Goal: Transaction & Acquisition: Purchase product/service

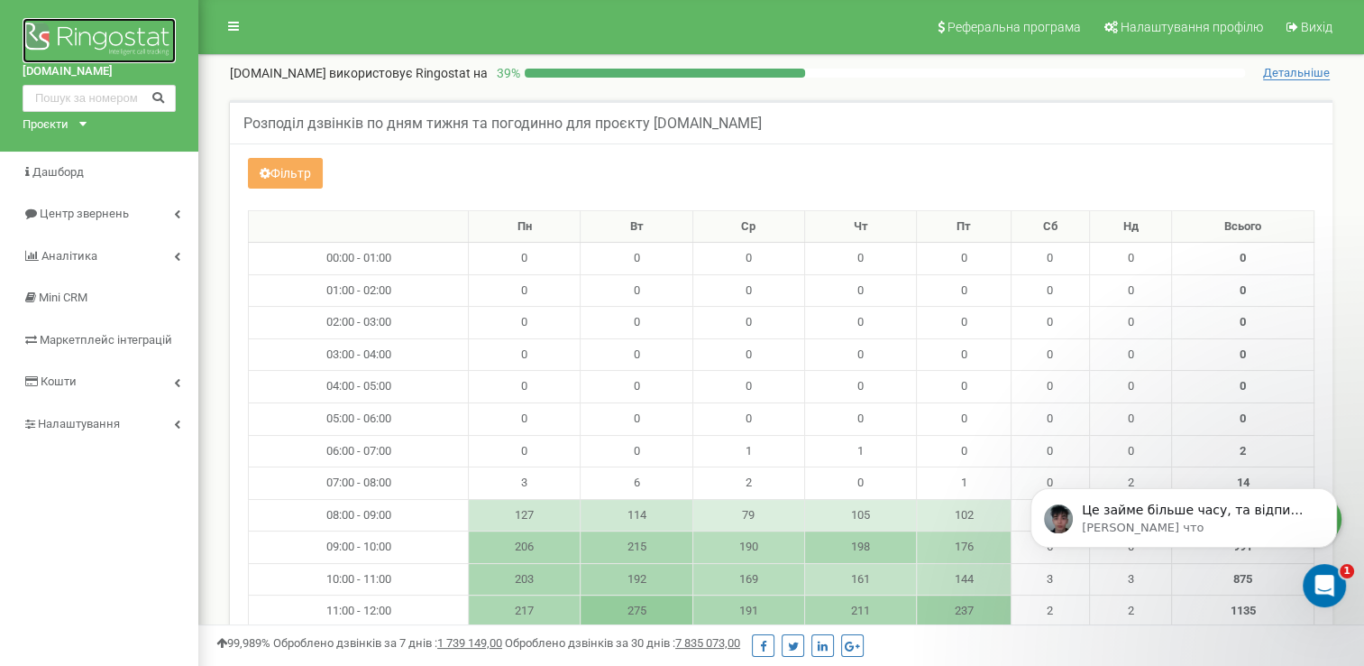
click at [99, 32] on img at bounding box center [99, 40] width 153 height 45
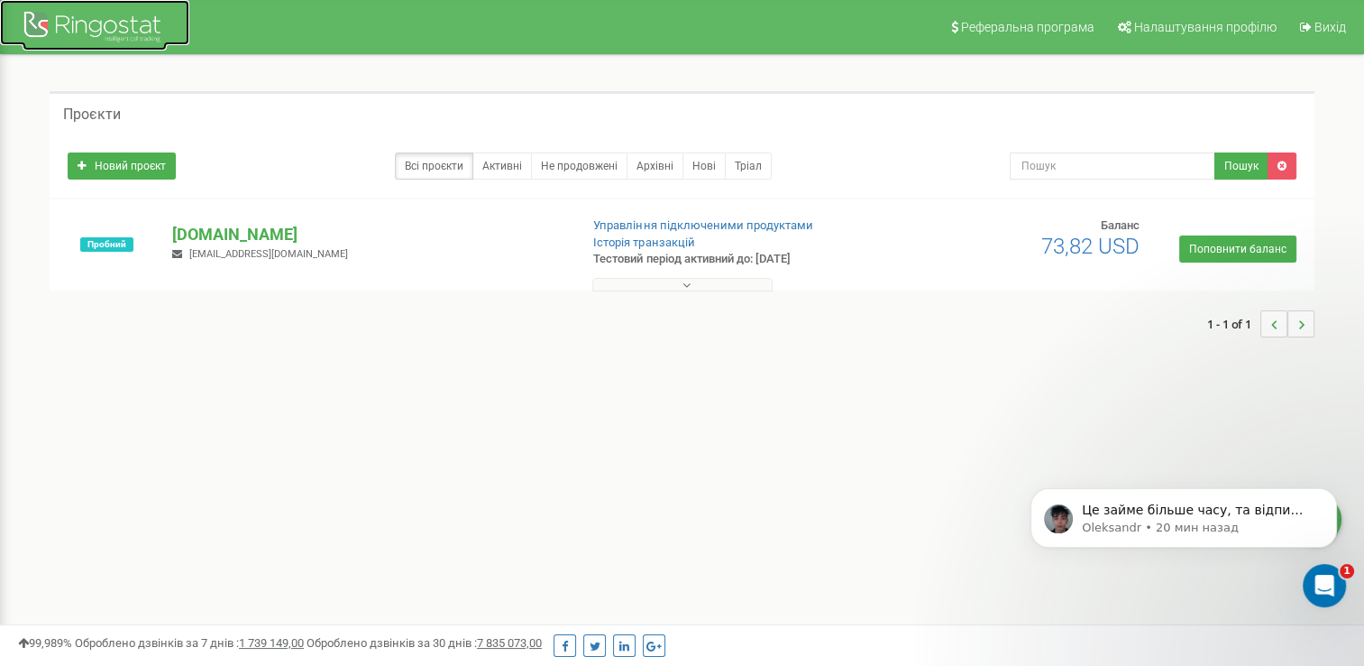
click at [107, 21] on div at bounding box center [95, 28] width 144 height 43
click at [91, 26] on div at bounding box center [95, 28] width 144 height 43
click at [61, 23] on div at bounding box center [95, 28] width 144 height 43
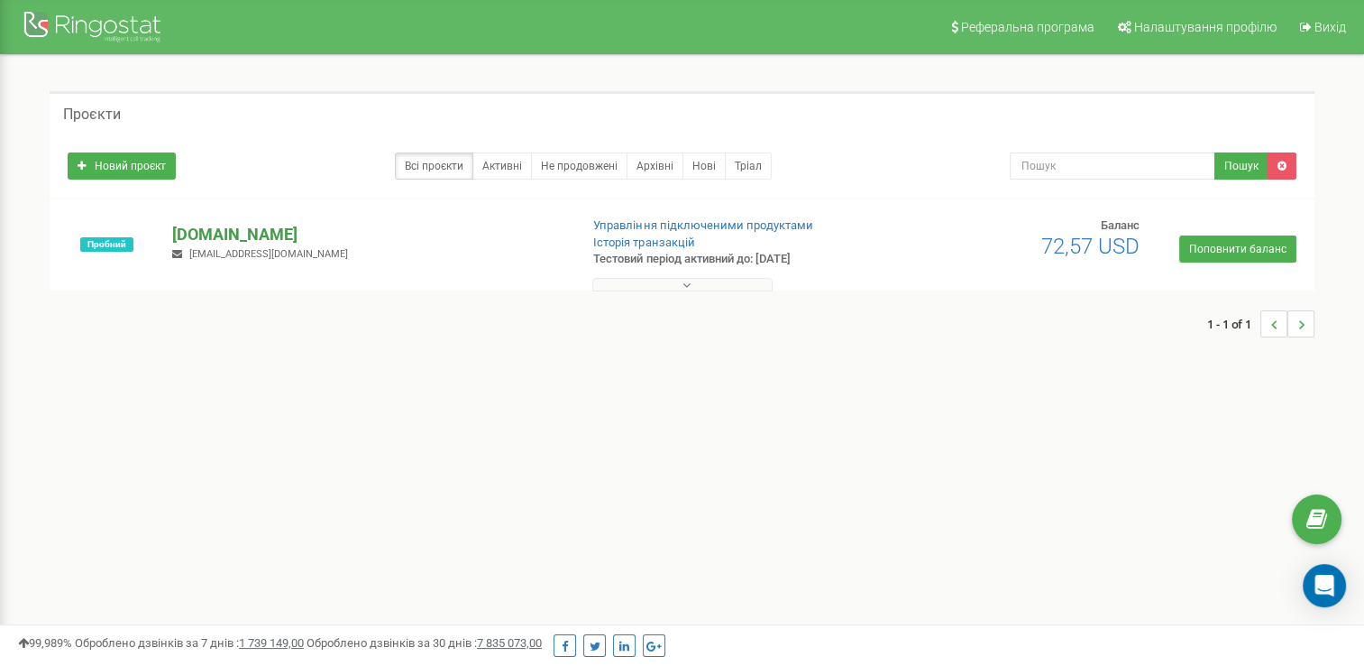
click at [212, 234] on p "[DOMAIN_NAME]" at bounding box center [367, 234] width 391 height 23
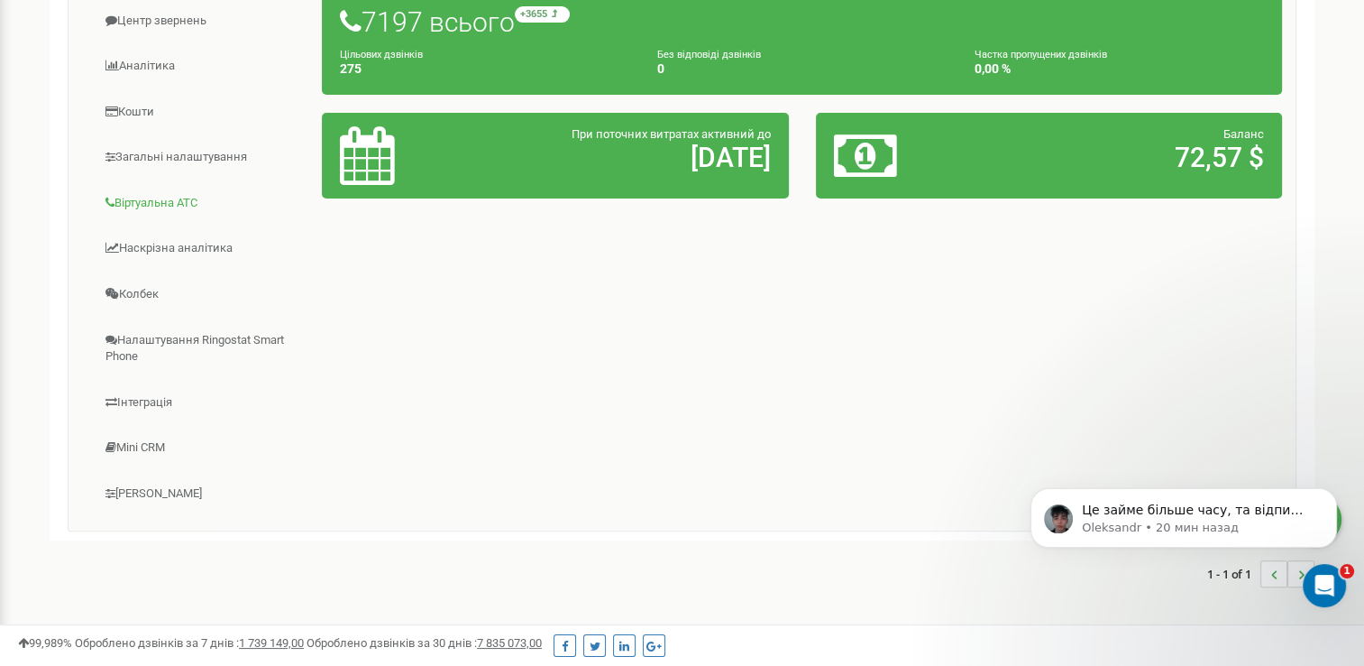
scroll to position [361, 0]
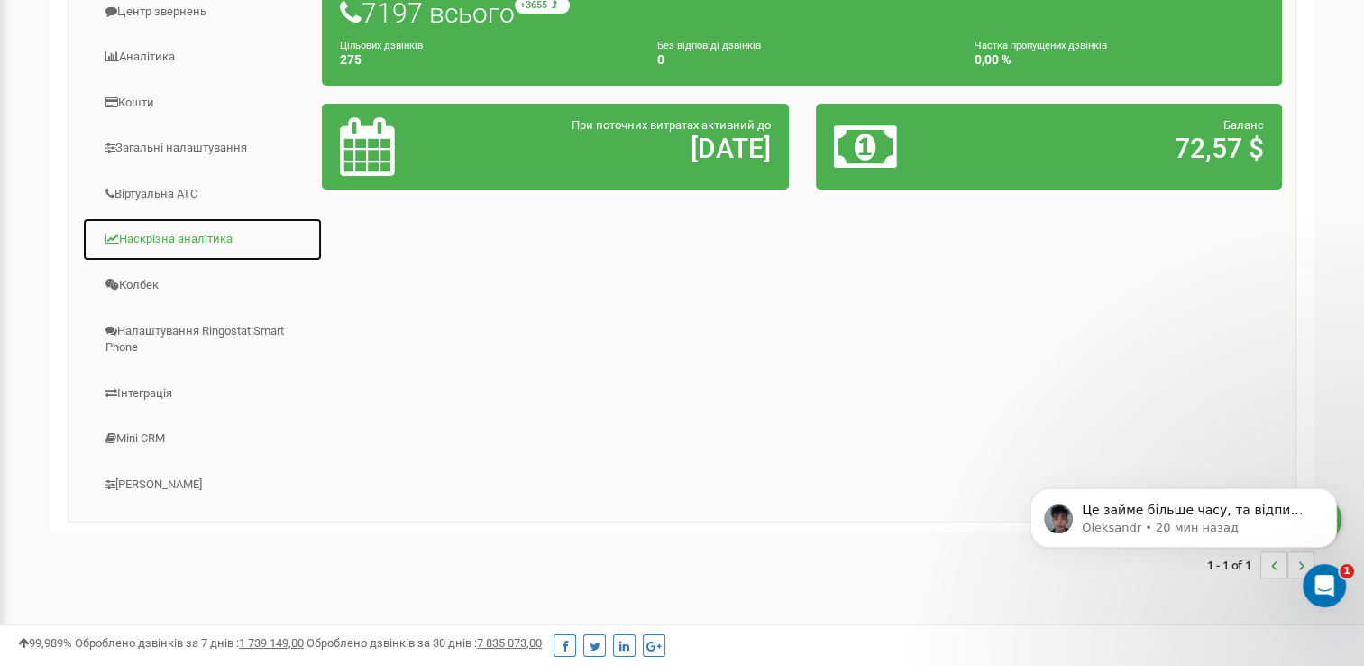
click at [177, 241] on link "Наскрізна аналітика" at bounding box center [202, 239] width 241 height 44
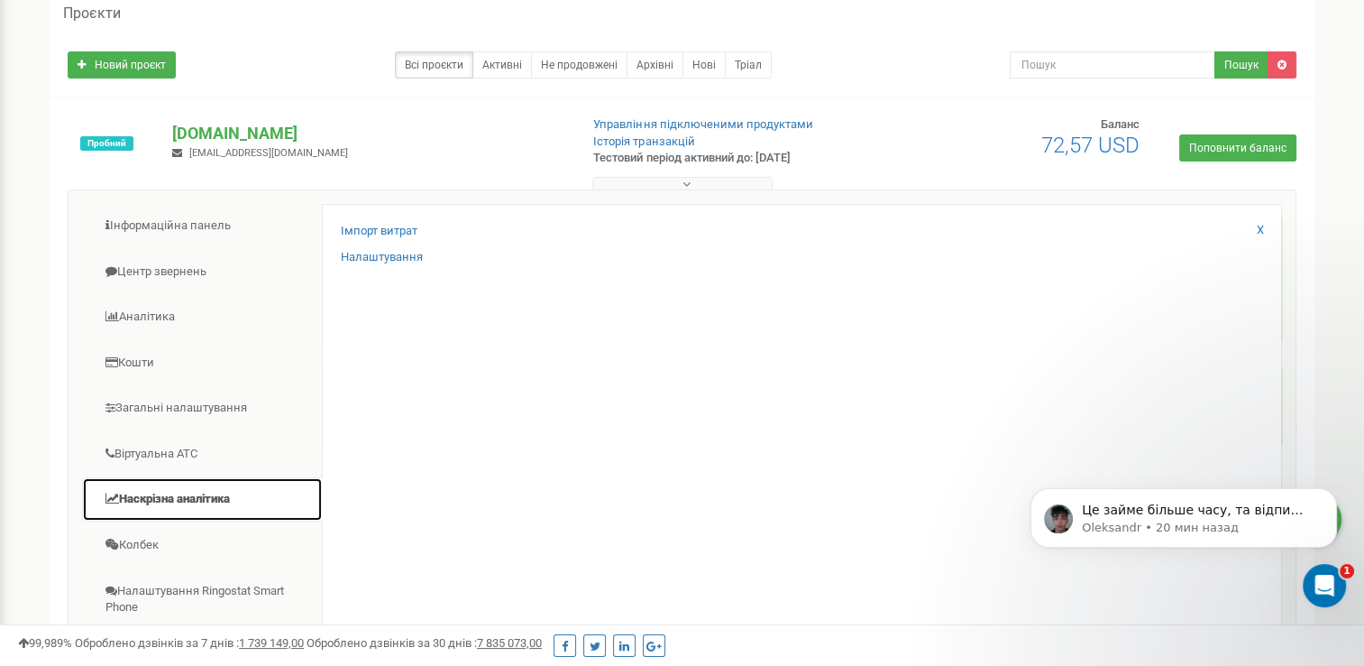
scroll to position [0, 0]
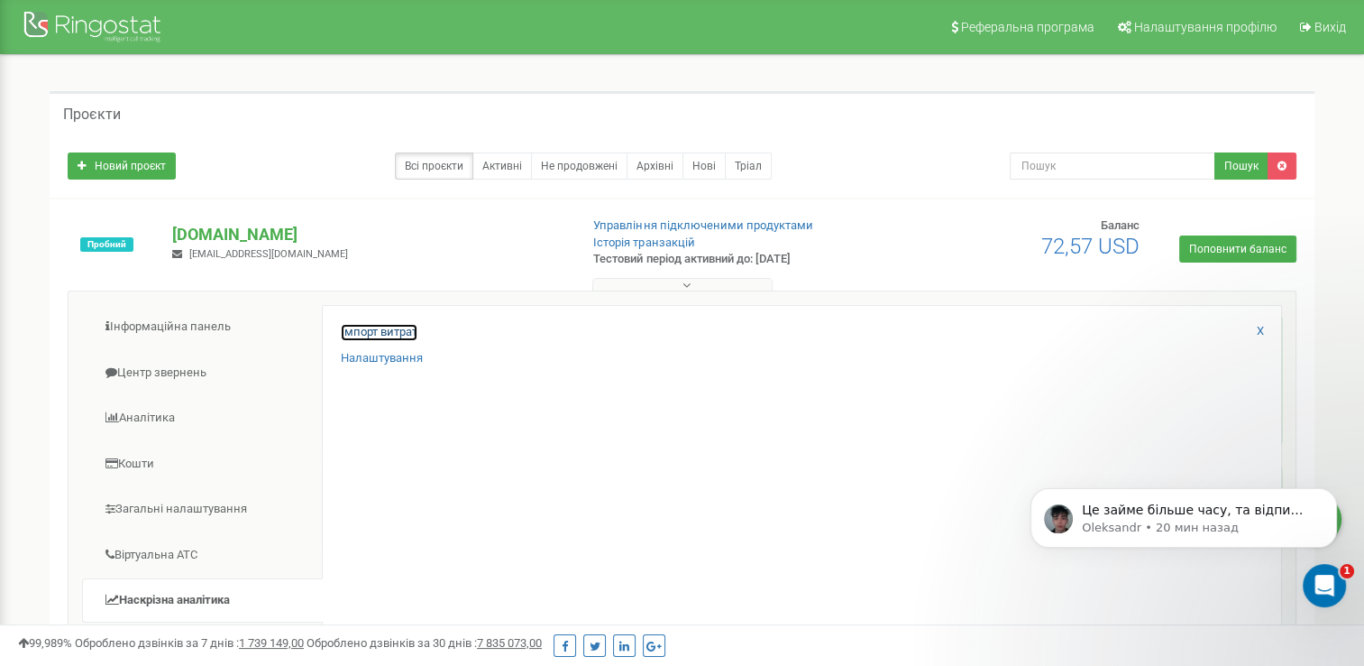
click at [385, 325] on link "Імпорт витрат" at bounding box center [379, 332] width 77 height 17
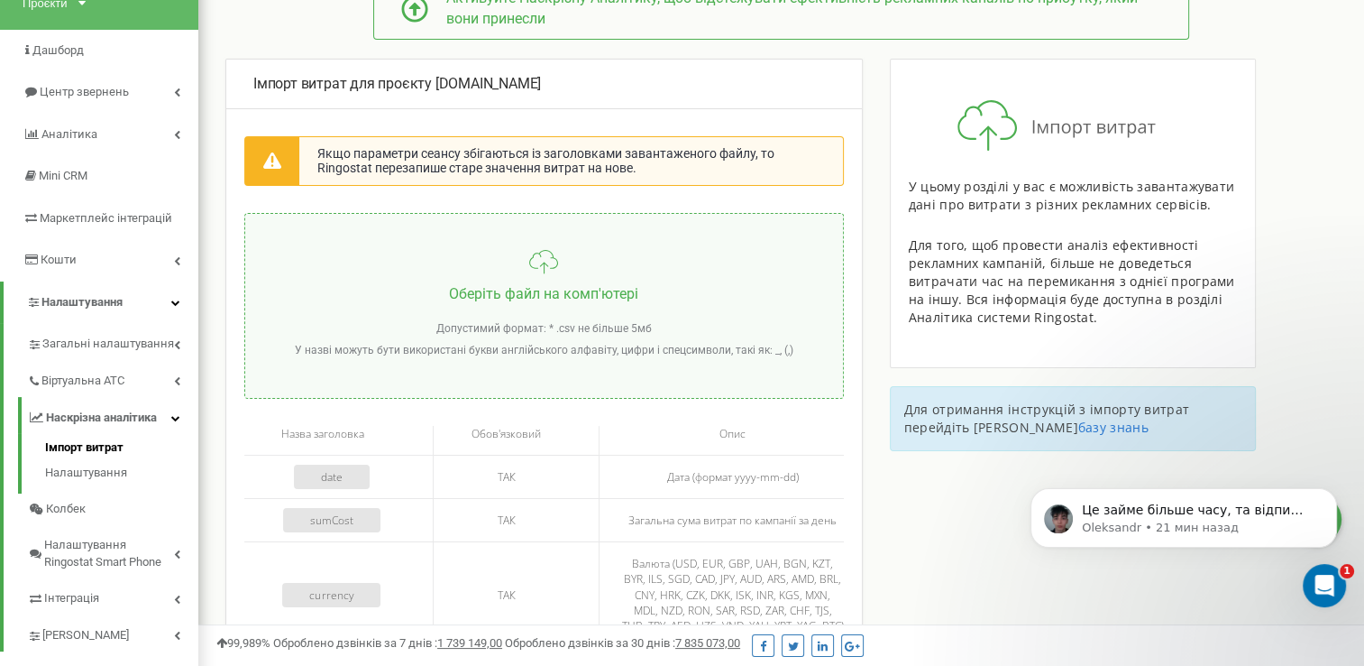
scroll to position [90, 0]
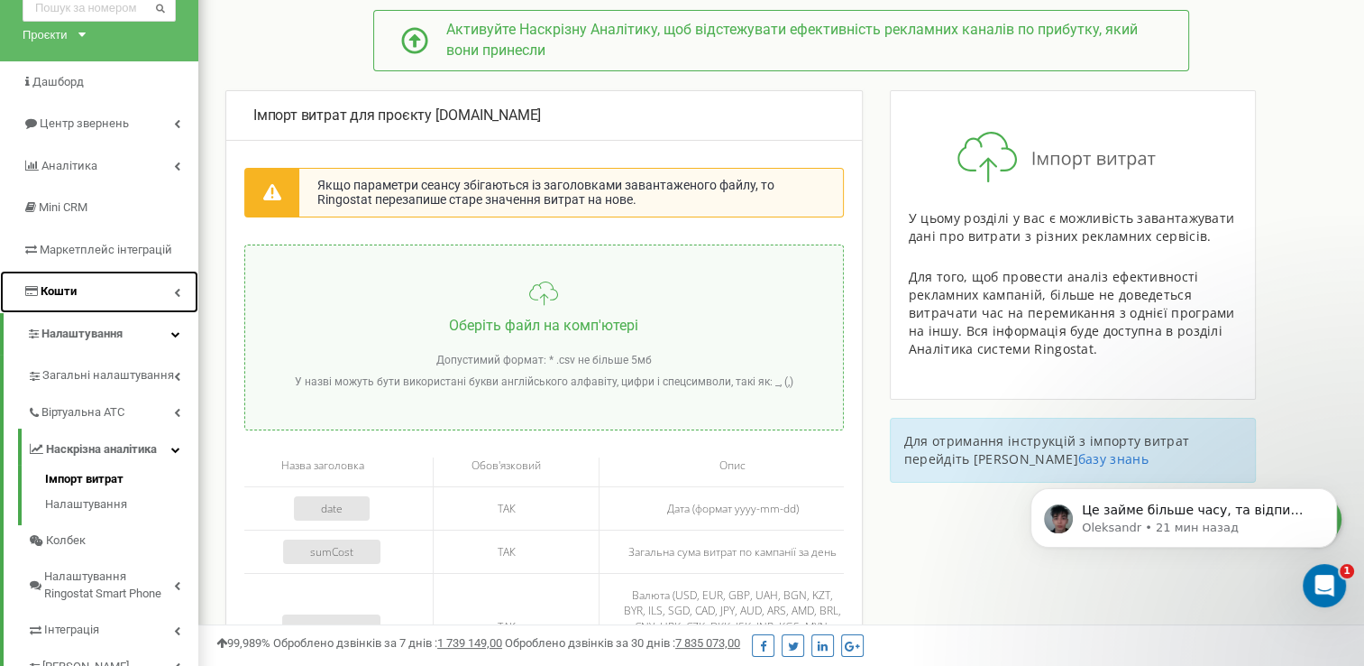
click at [178, 282] on link "Кошти" at bounding box center [99, 292] width 198 height 42
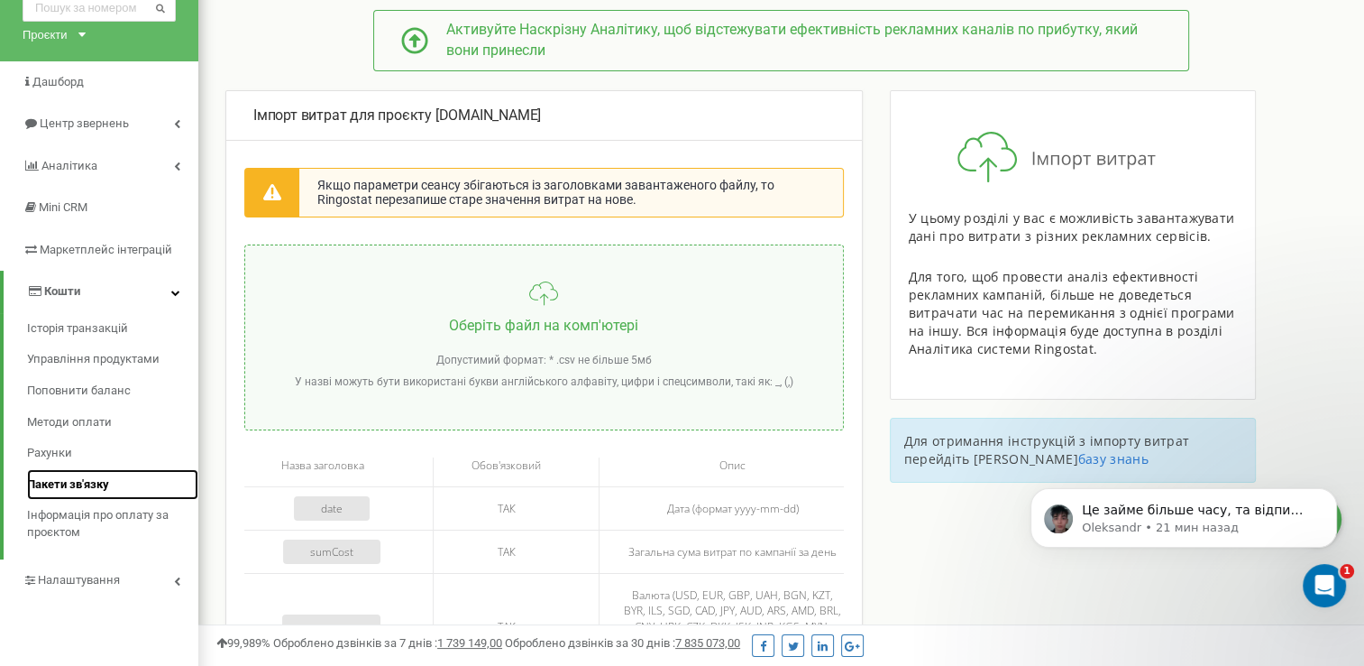
click at [78, 481] on span "Пакети зв'язку" at bounding box center [68, 484] width 82 height 17
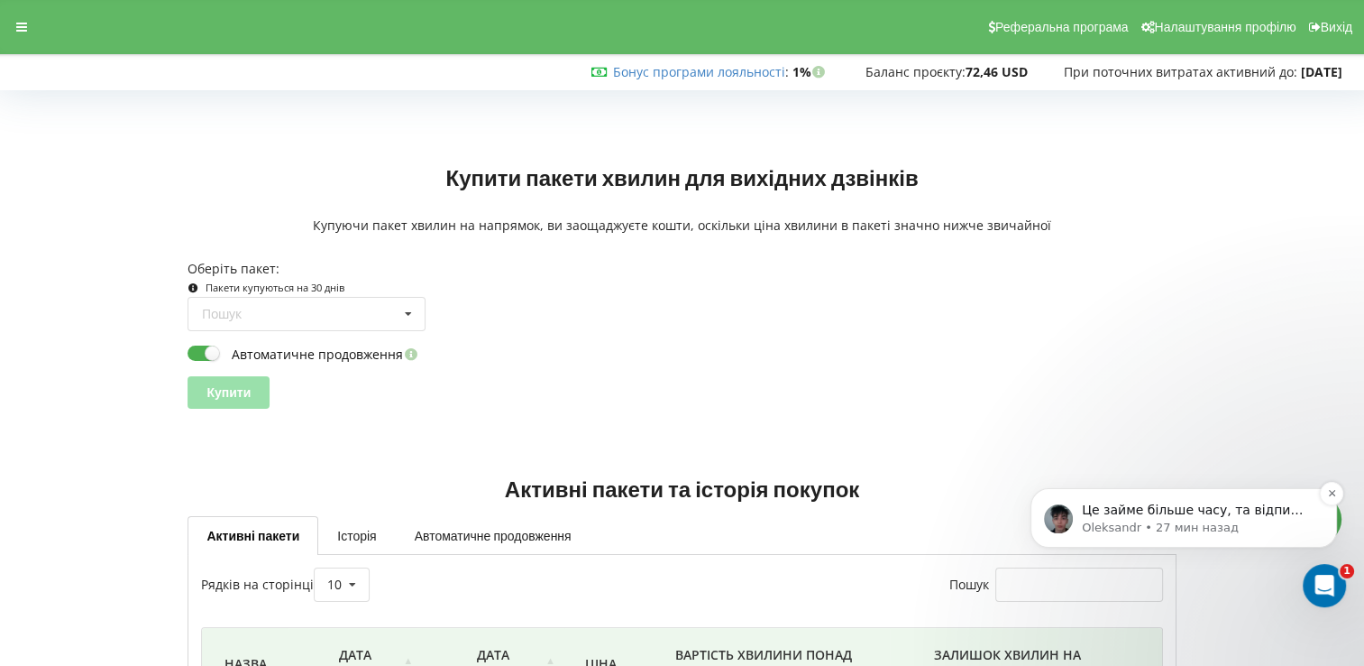
click at [1193, 508] on p "Це займе більше часу, та відпишу вам коли все буде готово, або потрібно буде ут…" at bounding box center [1198, 510] width 233 height 18
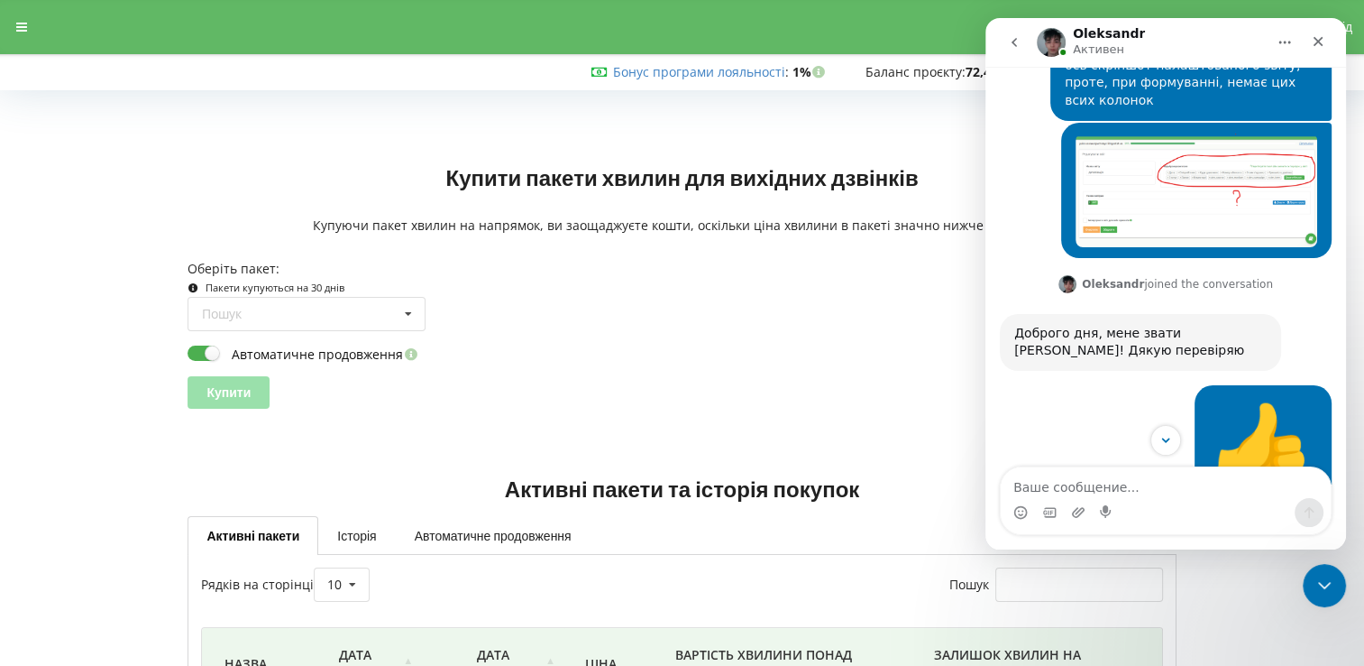
scroll to position [1141, 0]
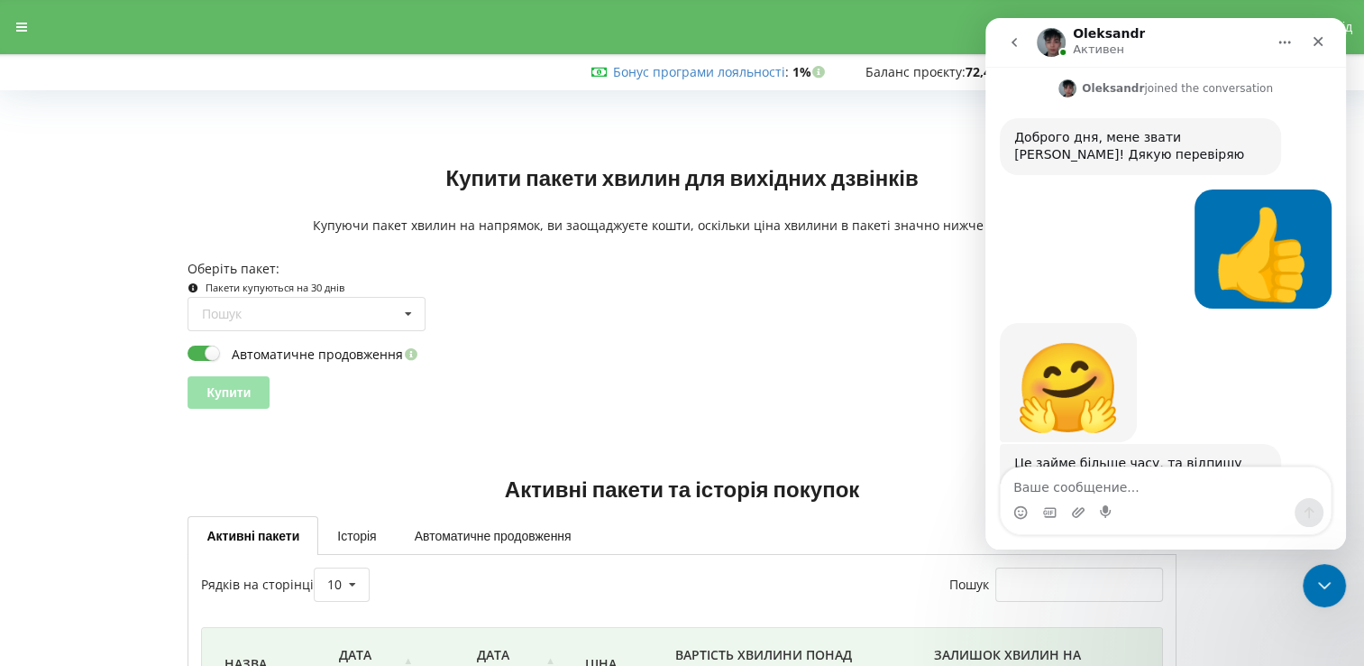
click at [927, 352] on div "Автоматичне продовження" at bounding box center [682, 353] width 988 height 19
click at [1318, 35] on icon "Закрыть" at bounding box center [1318, 41] width 14 height 14
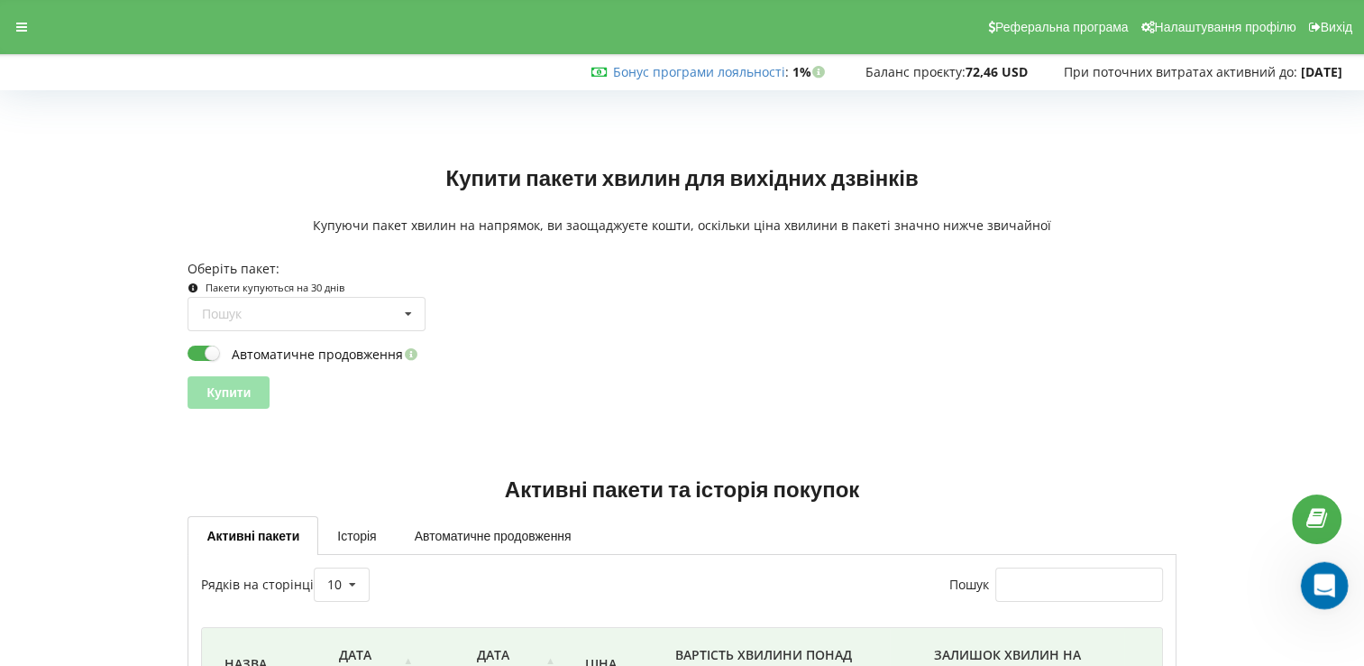
click at [1318, 593] on div "Открыть службу сообщений Intercom" at bounding box center [1322, 583] width 60 height 60
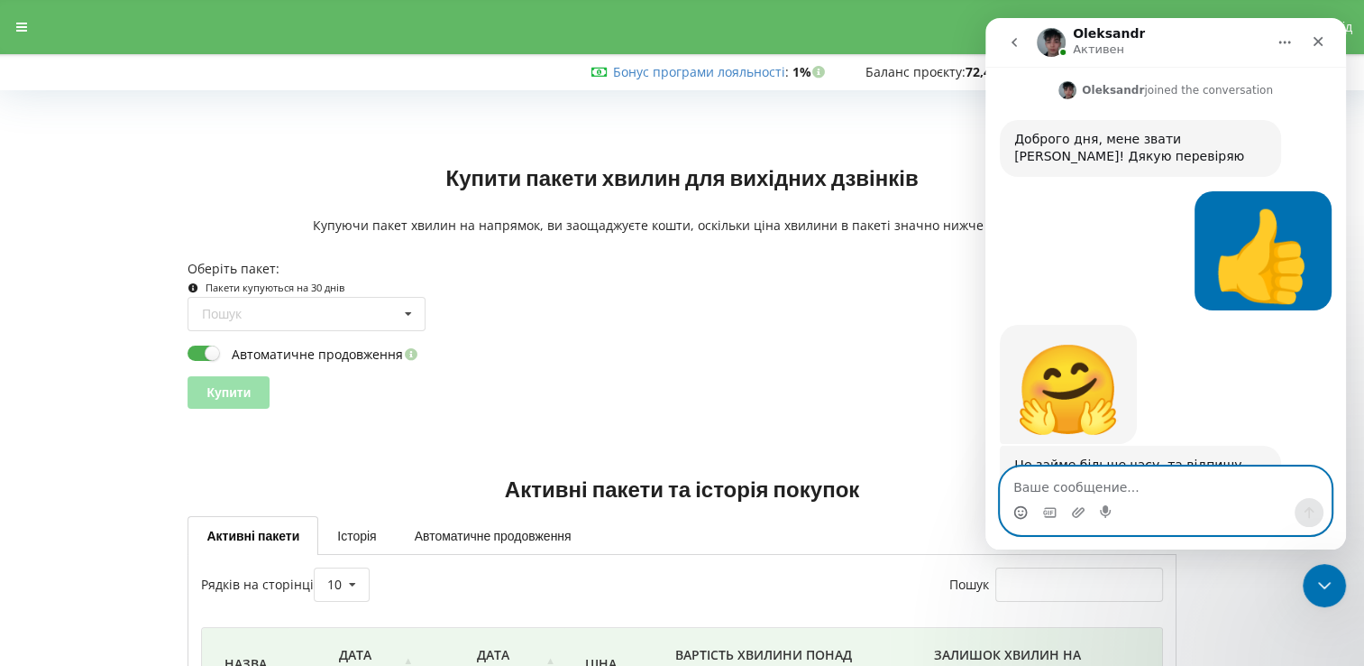
click at [1023, 512] on icon "Средство выбора эмодзи" at bounding box center [1021, 512] width 14 height 14
click at [1105, 474] on textarea "Ваше сообщение..." at bounding box center [1166, 482] width 330 height 31
click at [1105, 478] on textarea "Ваше сообщение..." at bounding box center [1166, 482] width 330 height 31
type textarea "ок. чекаю на відповідь"
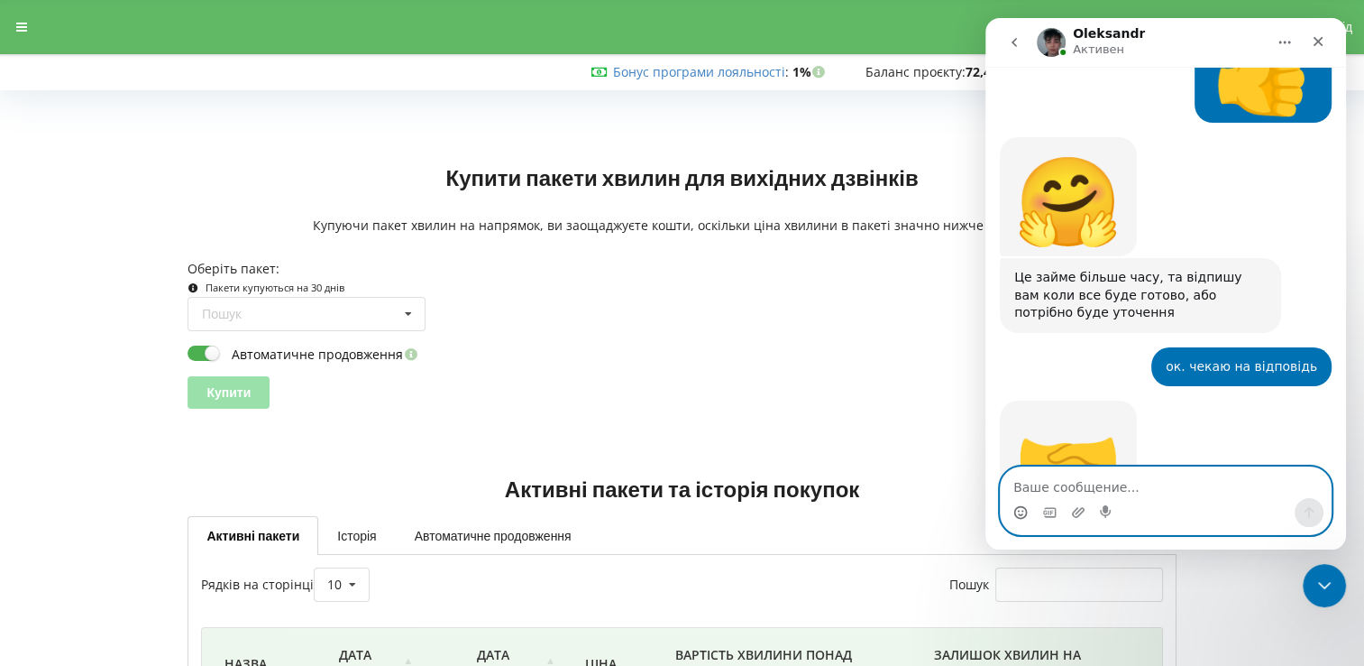
scroll to position [1327, 0]
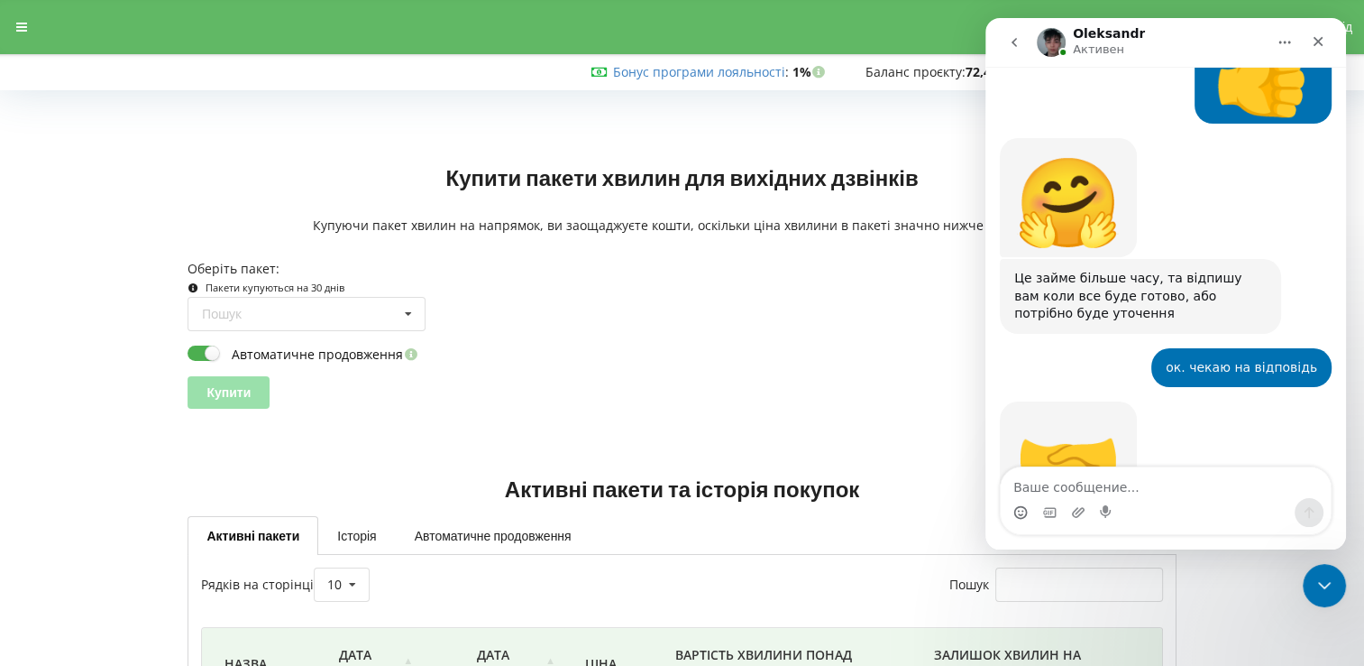
click at [1285, 51] on button "Главная" at bounding box center [1285, 42] width 34 height 34
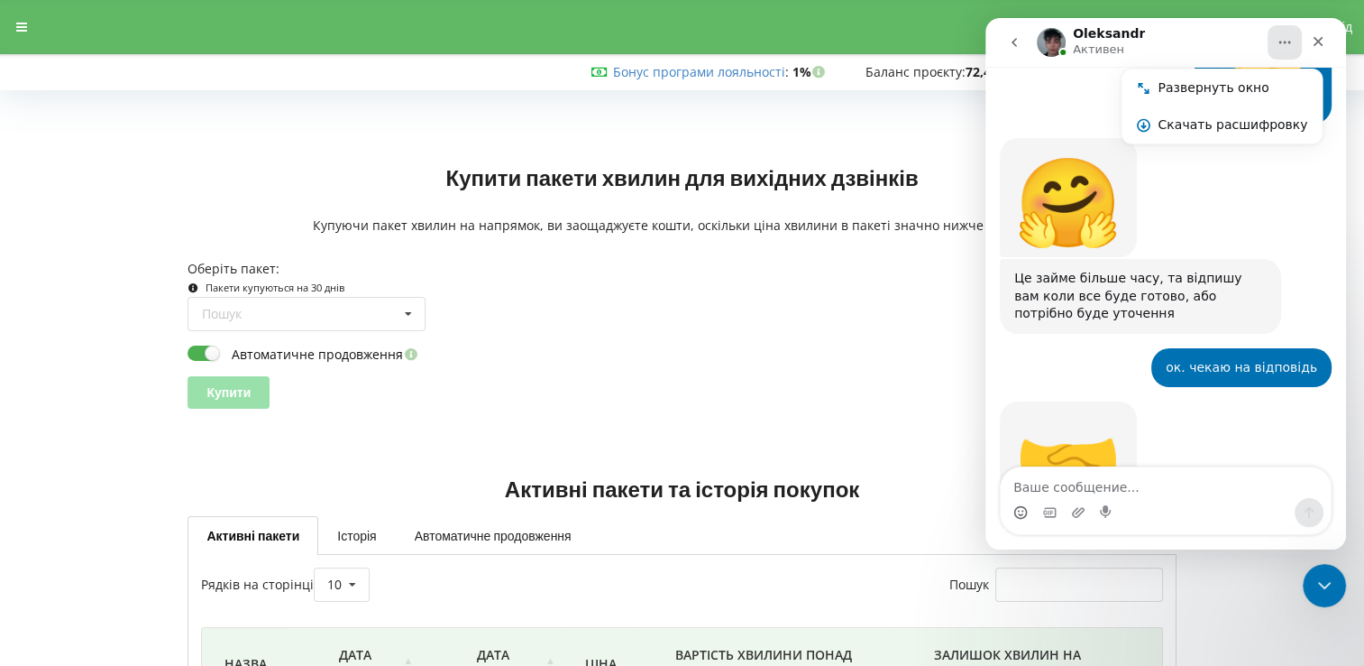
click at [1285, 51] on button "Главная" at bounding box center [1285, 42] width 34 height 34
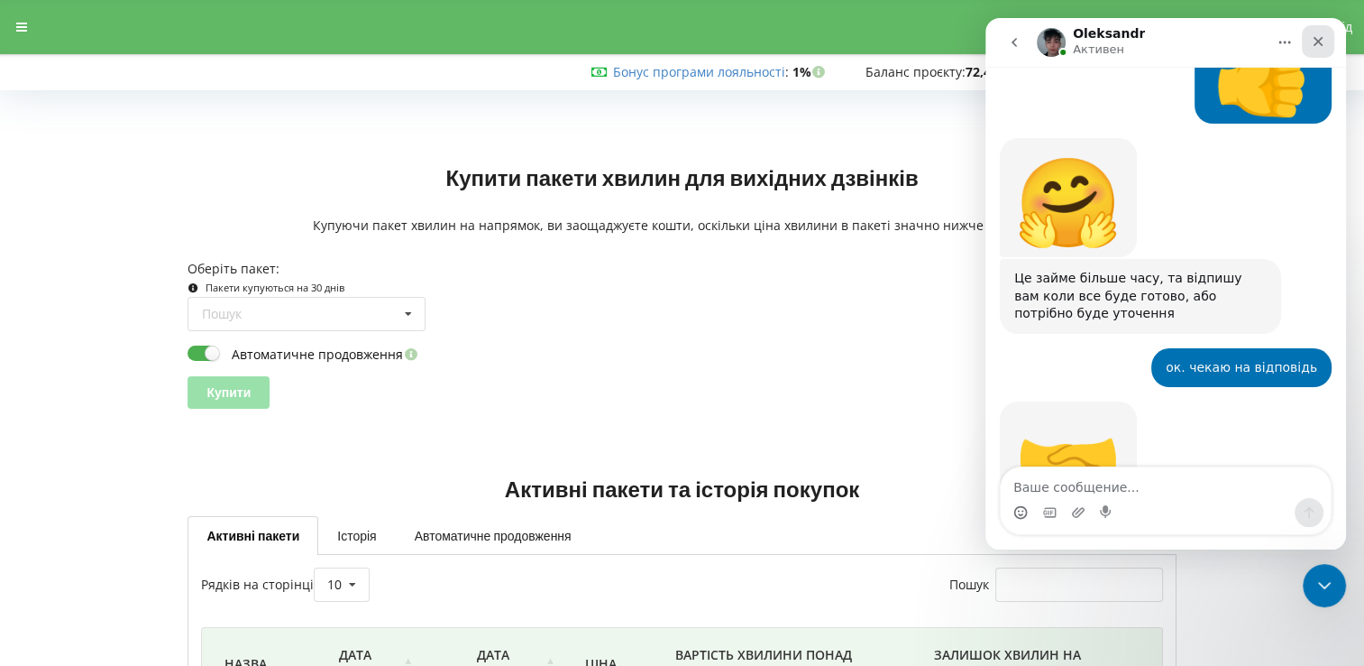
click at [1310, 39] on div "Закрыть" at bounding box center [1318, 41] width 32 height 32
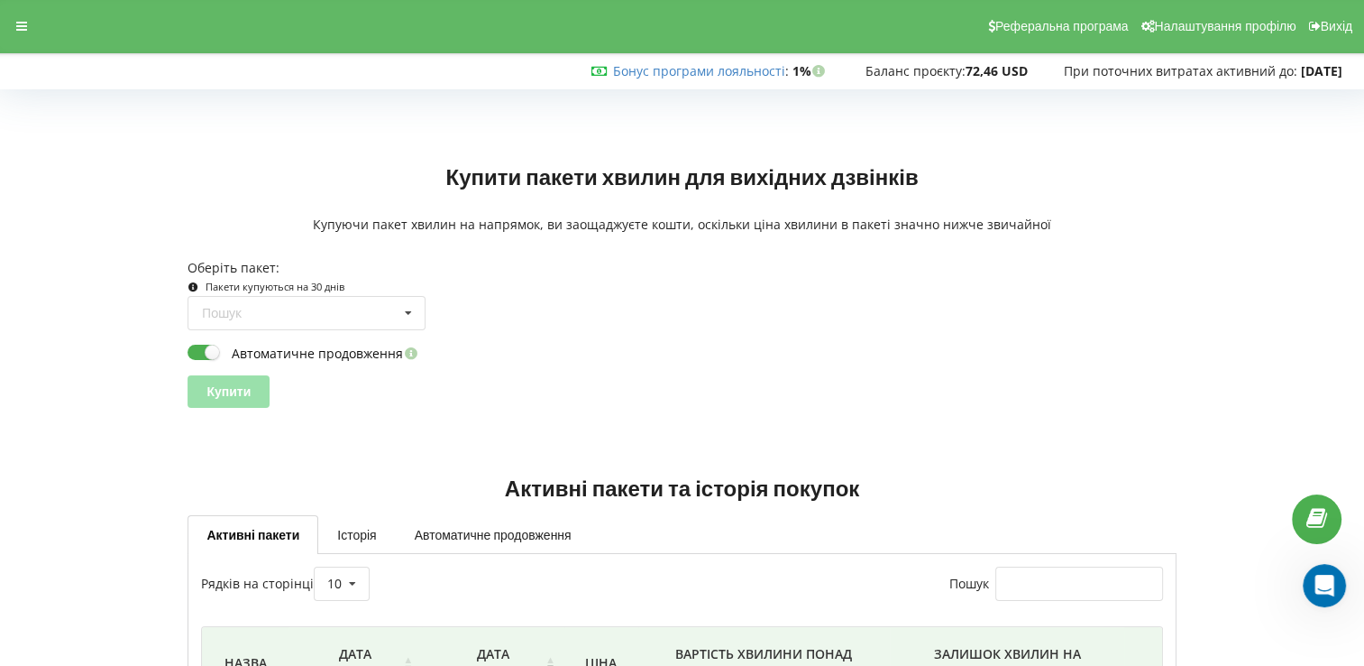
scroll to position [0, 0]
click at [1311, 510] on icon at bounding box center [1317, 518] width 21 height 17
click at [1332, 587] on div "Открыть службу сообщений Intercom" at bounding box center [1322, 583] width 60 height 60
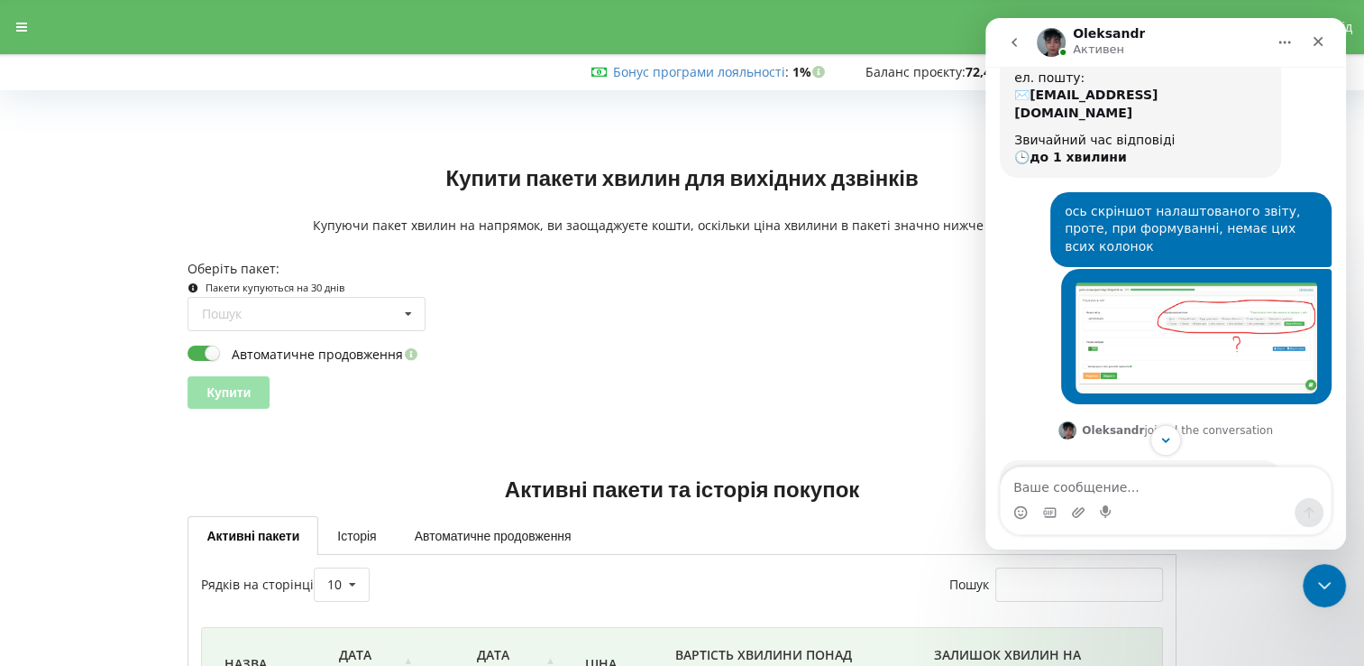
scroll to position [787, 0]
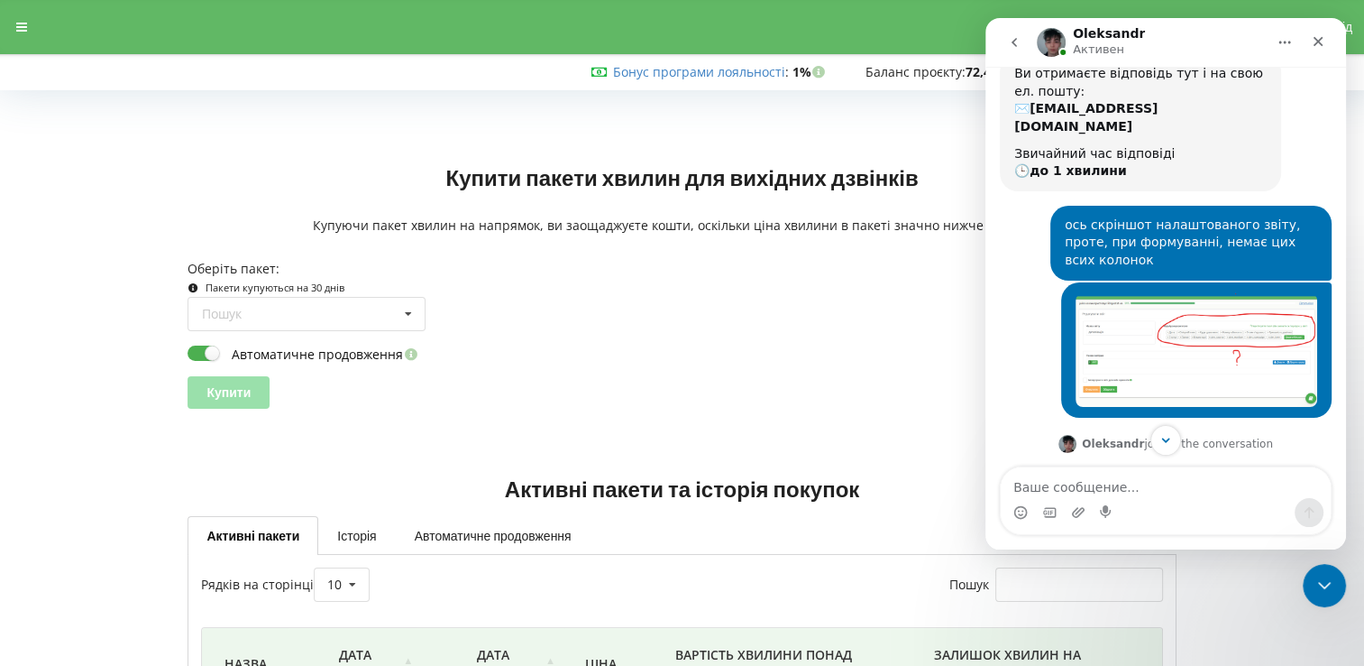
click at [1283, 41] on icon "Главная" at bounding box center [1285, 42] width 14 height 14
drag, startPoint x: 96, startPoint y: 22, endPoint x: 927, endPoint y: 316, distance: 881.9
click at [927, 317] on div "Пошук Усі пакети Ukraine mobile — Lifecell 1000 min. (500 UAH) Ukraine mobile —…" at bounding box center [681, 314] width 1001 height 34
click at [1162, 443] on icon "Scroll to bottom" at bounding box center [1166, 440] width 16 height 16
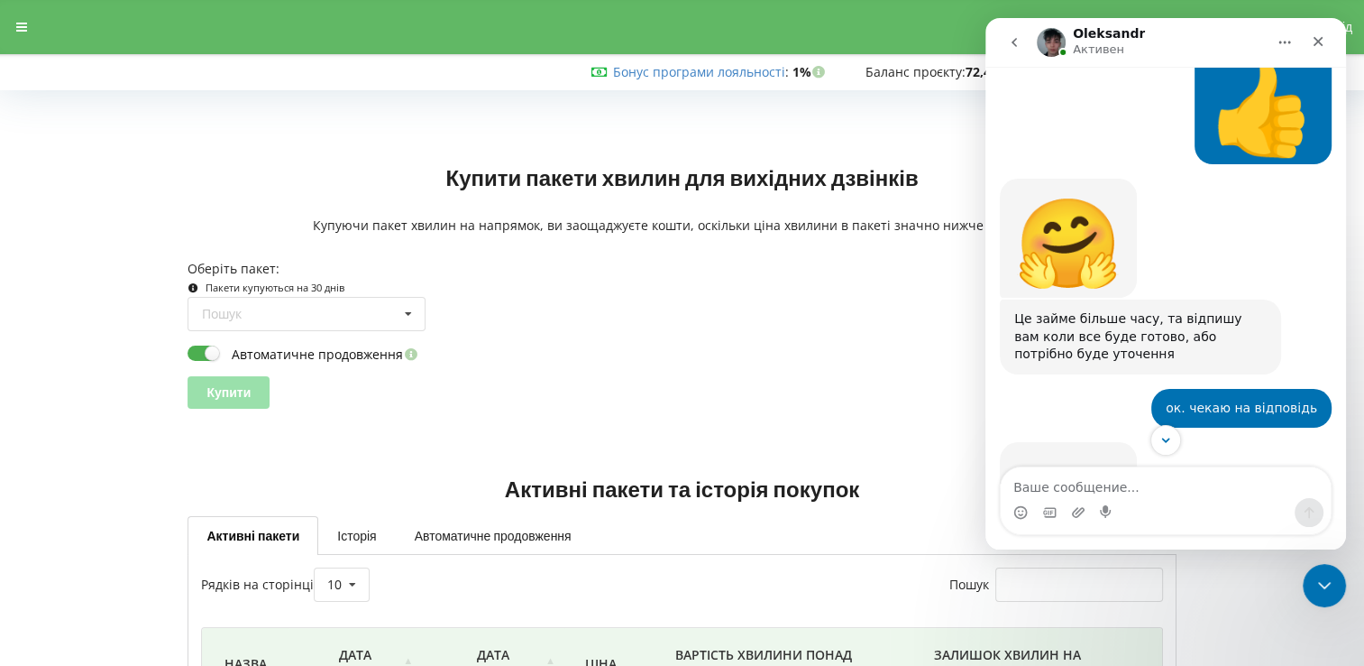
scroll to position [1327, 0]
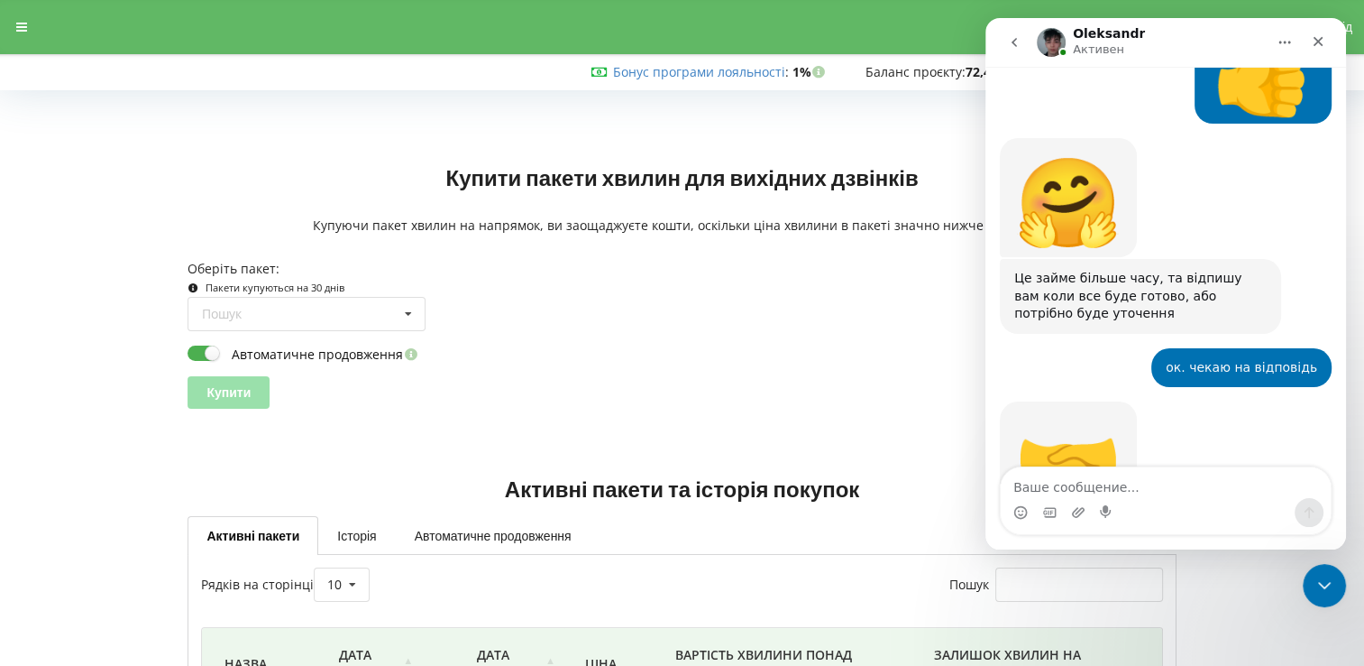
drag, startPoint x: 1249, startPoint y: 49, endPoint x: 1283, endPoint y: 41, distance: 35.0
click at [1283, 41] on icon "Главная" at bounding box center [1285, 42] width 14 height 14
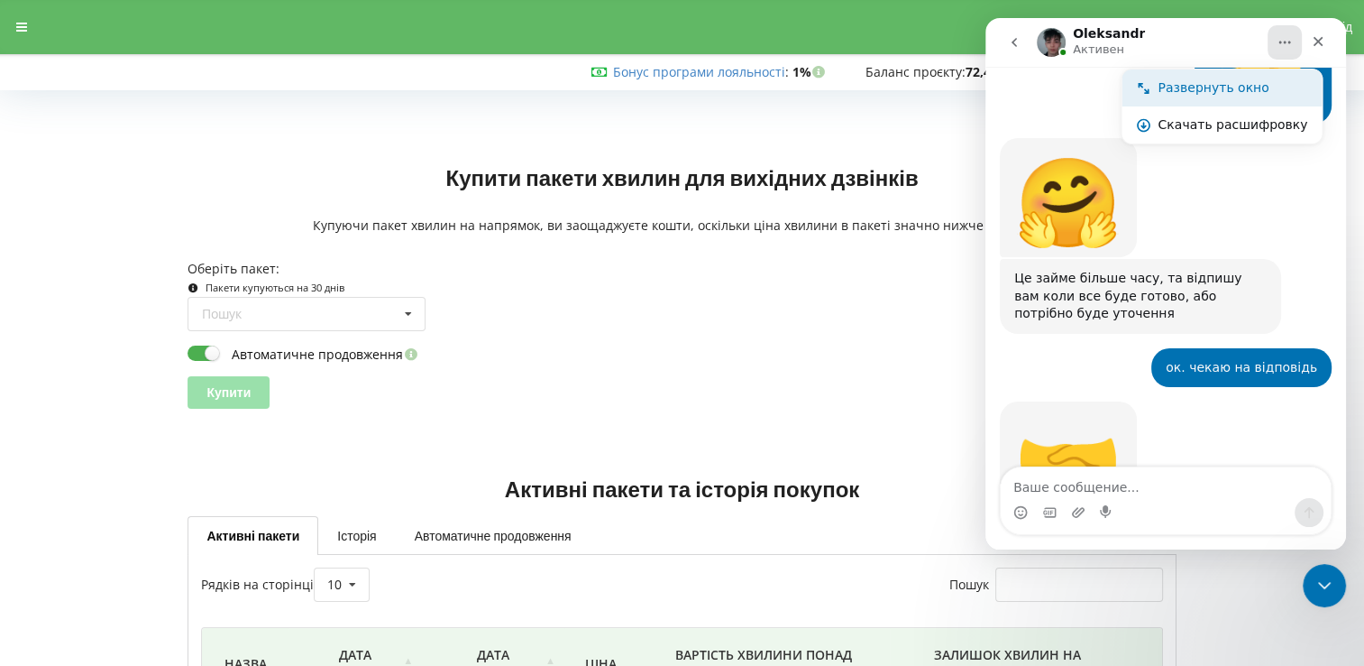
click at [1206, 92] on div "Развернуть окно" at bounding box center [1233, 87] width 150 height 19
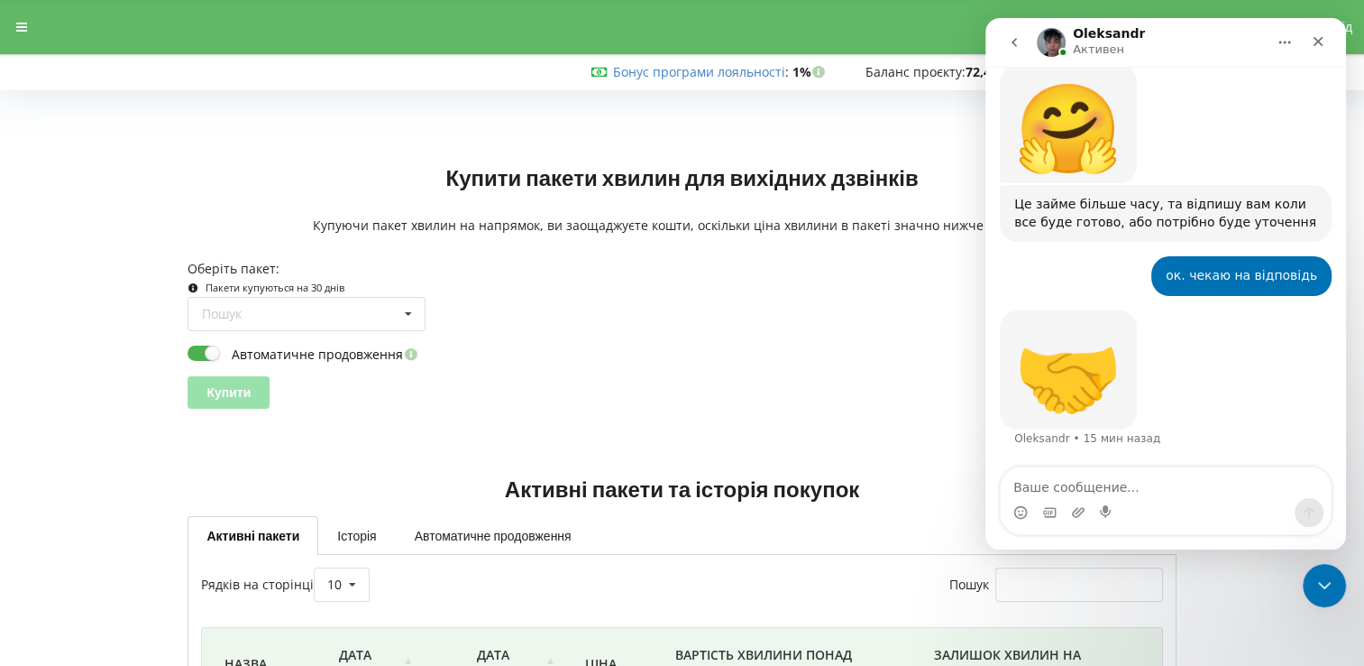
scroll to position [1115, 0]
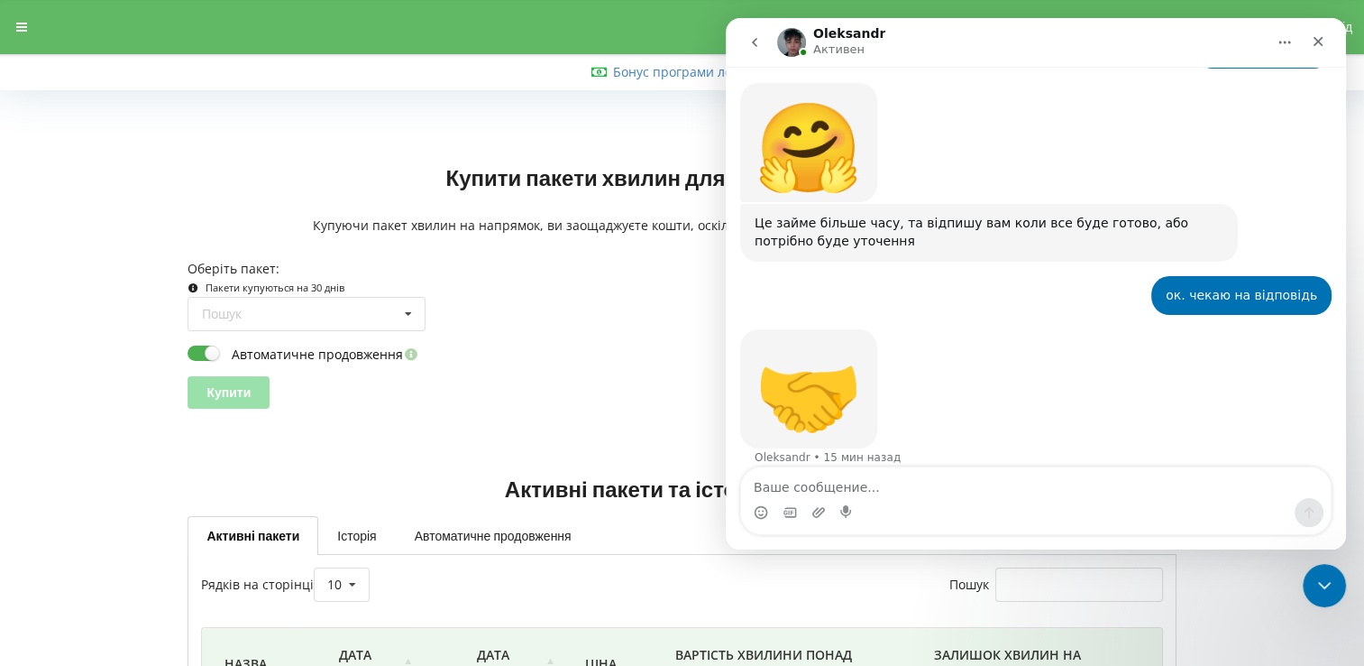
click at [1283, 47] on icon "Главная" at bounding box center [1285, 42] width 14 height 14
click at [1177, 84] on div "Свернуть окно" at bounding box center [1233, 87] width 150 height 19
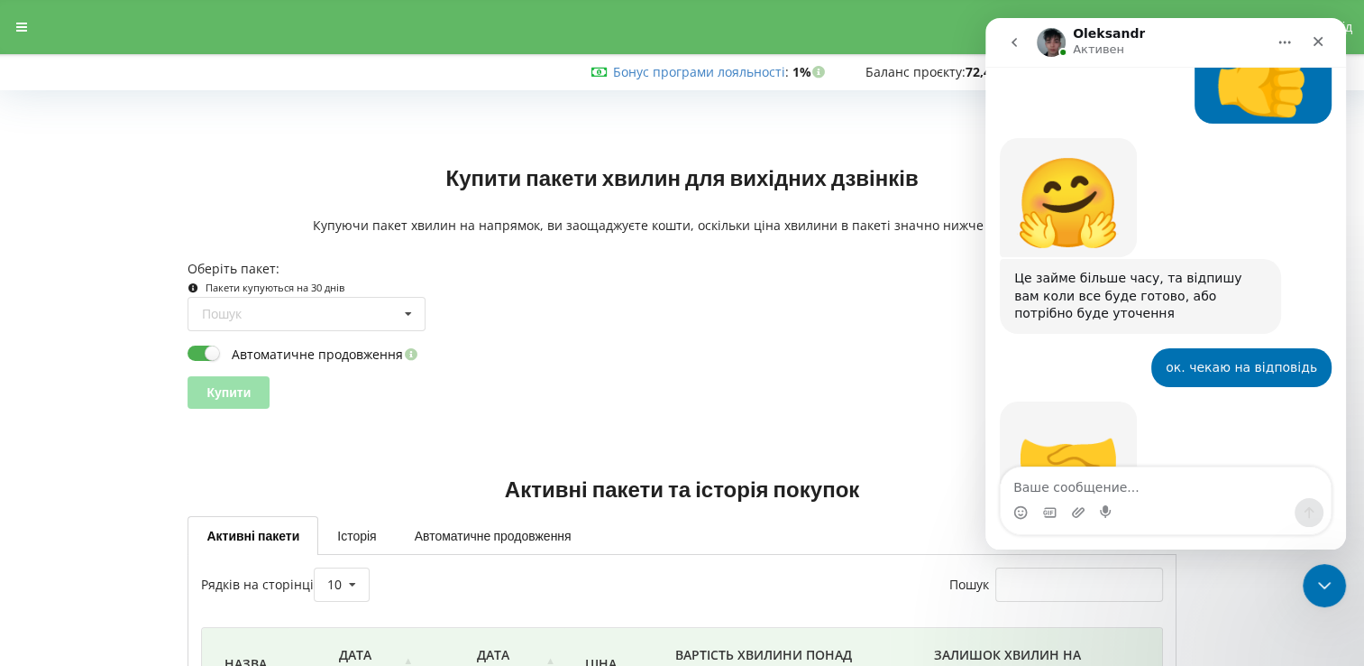
scroll to position [1328, 0]
click at [1025, 44] on button "go back" at bounding box center [1014, 42] width 34 height 34
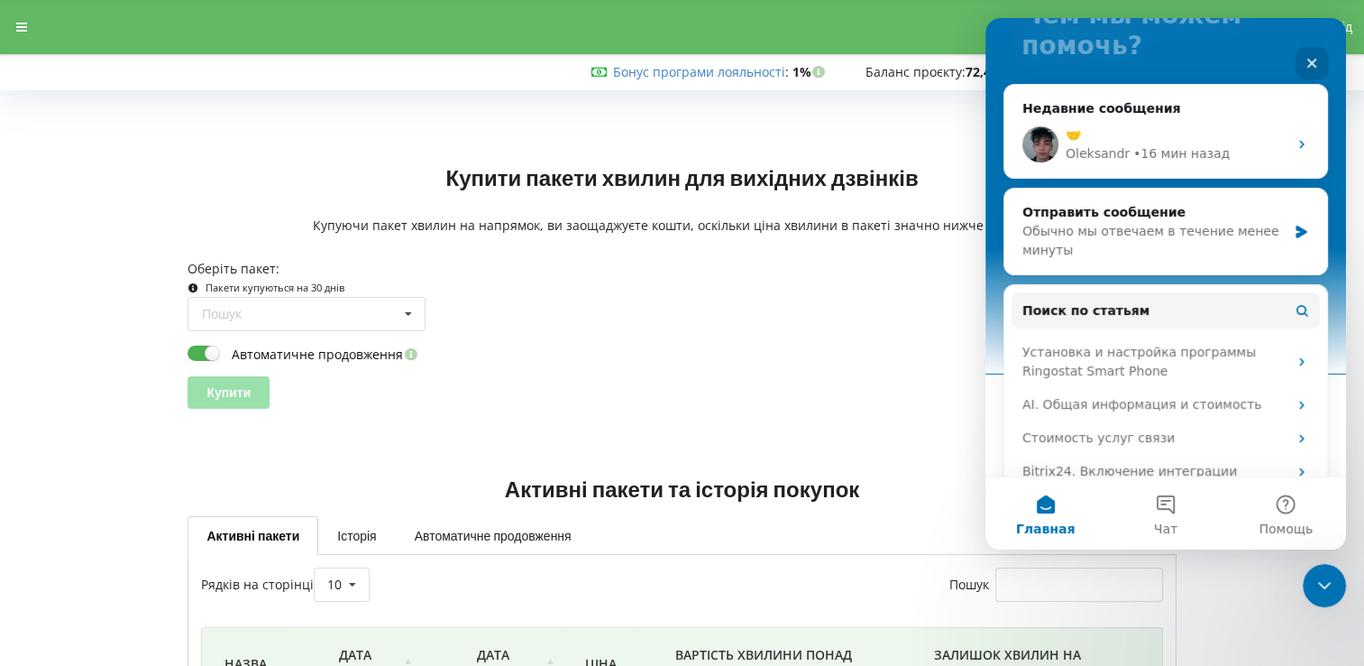
scroll to position [180, 0]
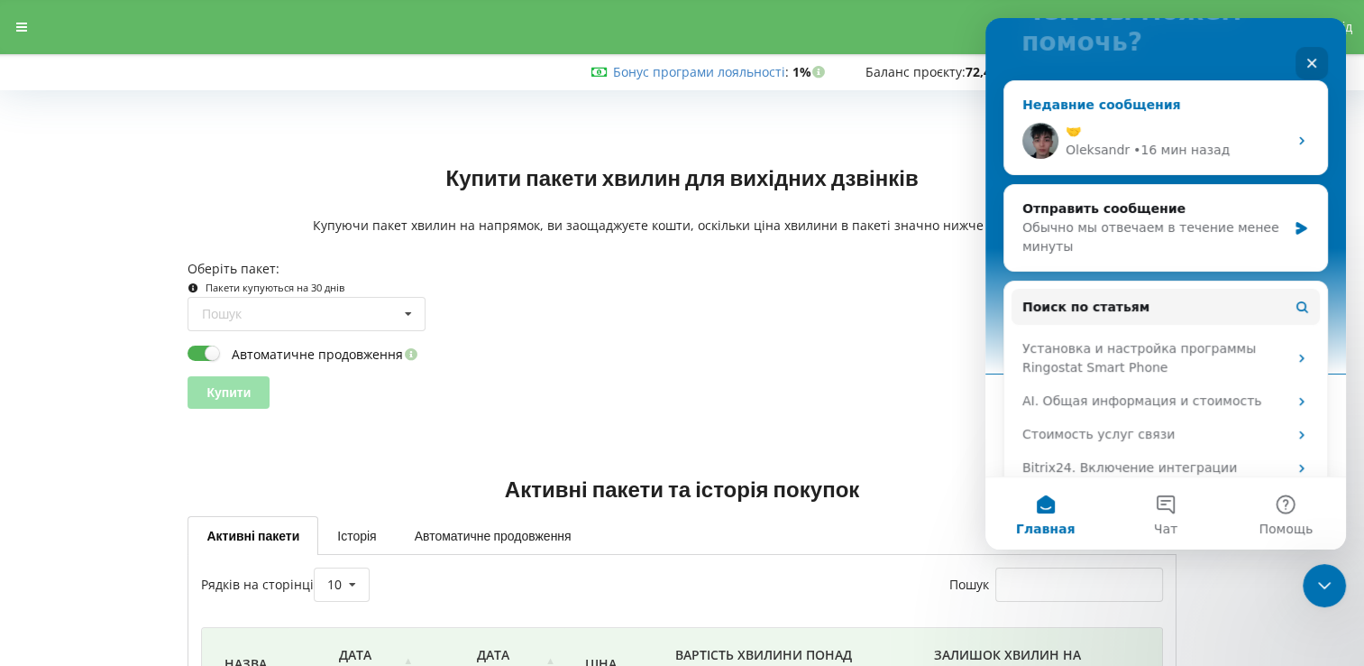
click at [1294, 150] on div "🤝 Oleksandr • 16 мин назад" at bounding box center [1166, 140] width 323 height 67
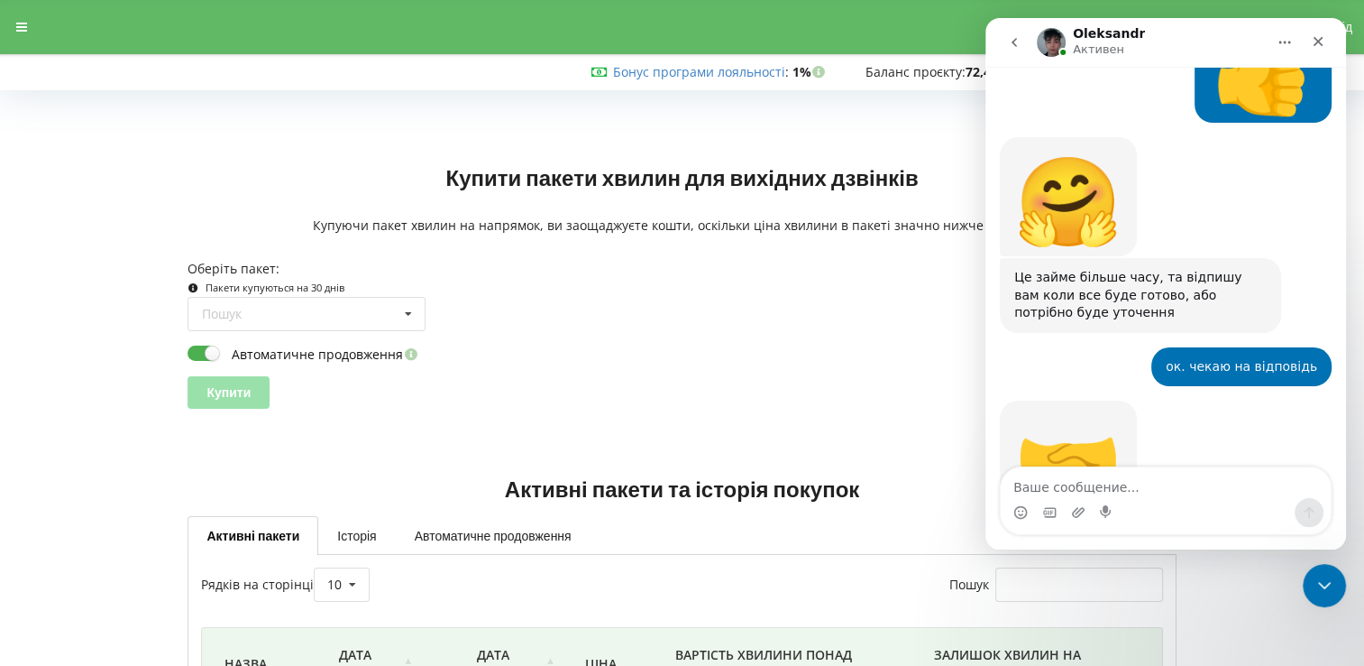
scroll to position [1327, 0]
click at [1013, 39] on icon "go back" at bounding box center [1014, 42] width 14 height 14
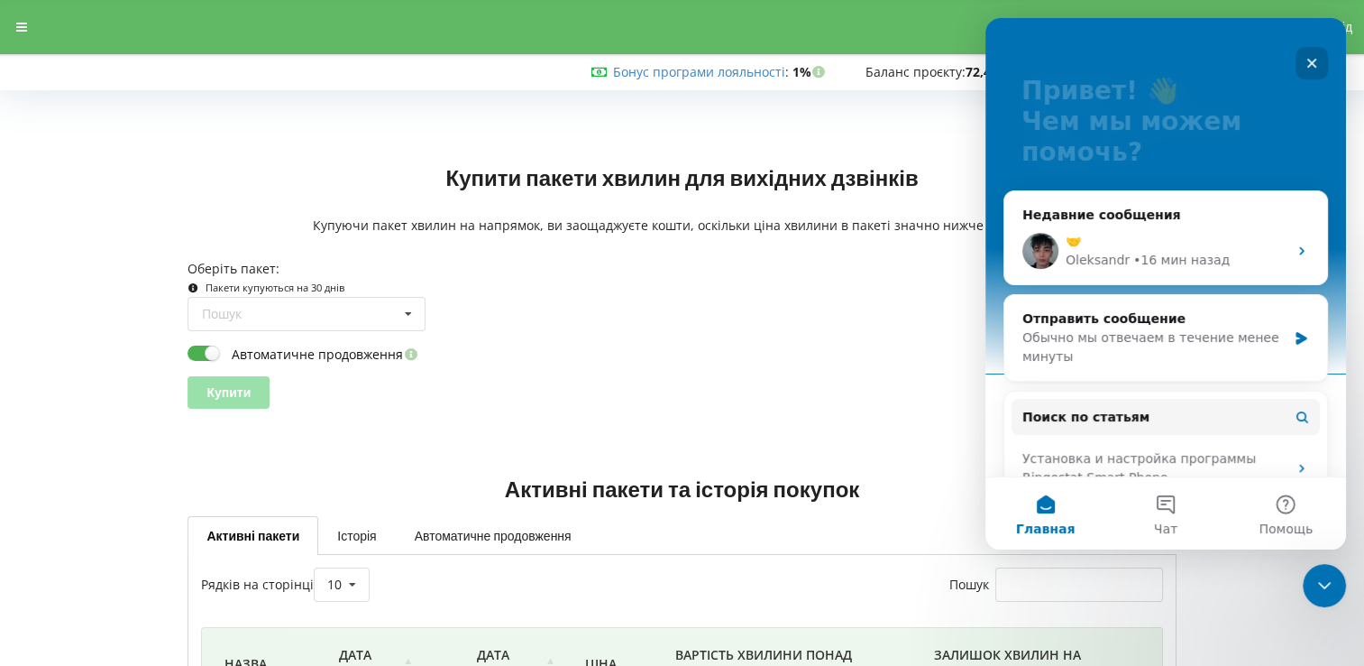
scroll to position [60, 0]
